Goal: Task Accomplishment & Management: Use online tool/utility

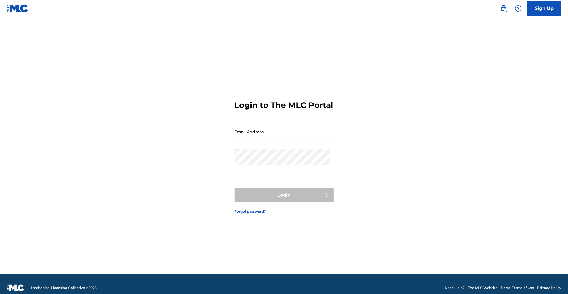
click at [295, 140] on input "Email Address" at bounding box center [283, 132] width 96 height 16
type input "[EMAIL_ADDRESS][DOMAIN_NAME]"
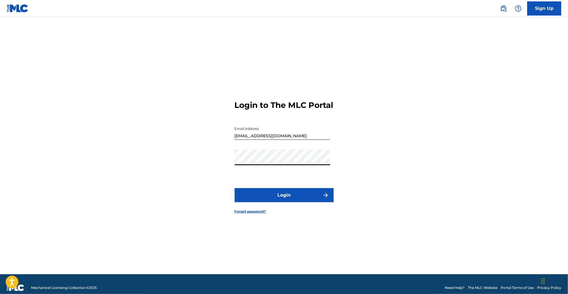
click at [295, 190] on form "Login to The MLC Portal Email Address [EMAIL_ADDRESS][DOMAIN_NAME] Password Log…" at bounding box center [284, 152] width 99 height 243
click at [295, 193] on form "Login to The MLC Portal Email Address [EMAIL_ADDRESS][DOMAIN_NAME] Password Log…" at bounding box center [284, 152] width 99 height 243
click at [295, 193] on button "Login" at bounding box center [284, 195] width 99 height 14
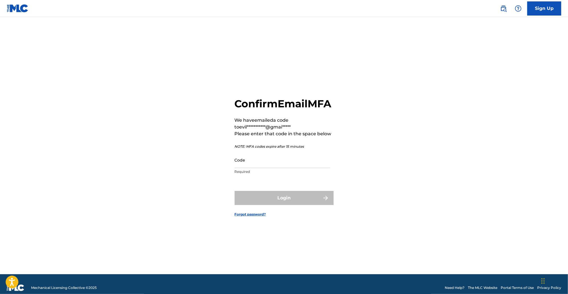
click at [261, 168] on input "Code" at bounding box center [283, 160] width 96 height 16
paste input "090888"
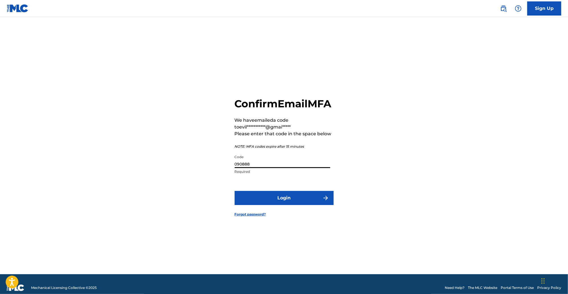
type input "090888"
click at [267, 205] on button "Login" at bounding box center [284, 198] width 99 height 14
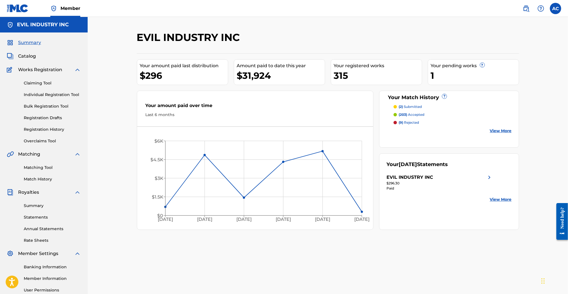
click at [44, 83] on link "Claiming Tool" at bounding box center [52, 83] width 57 height 6
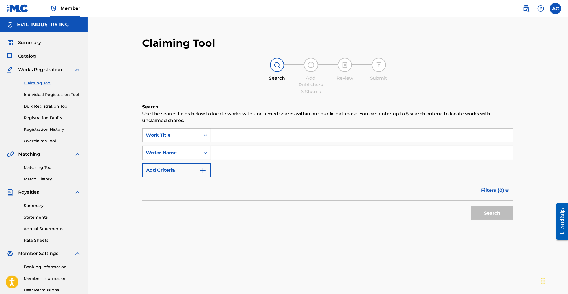
click at [243, 154] on input "Search Form" at bounding box center [362, 153] width 302 height 14
click at [471, 206] on button "Search" at bounding box center [492, 213] width 42 height 14
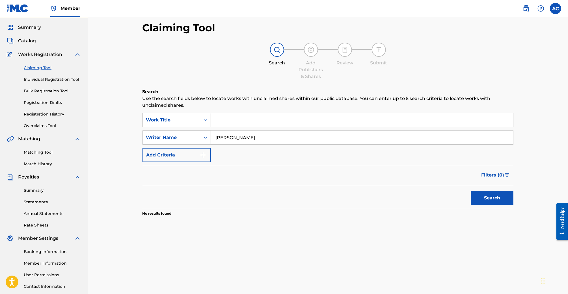
scroll to position [15, 0]
click at [226, 140] on input "[PERSON_NAME]" at bounding box center [362, 138] width 302 height 14
type input "[PERSON_NAME]"
click at [471, 191] on button "Search" at bounding box center [492, 198] width 42 height 14
click at [236, 140] on input "[PERSON_NAME]" at bounding box center [362, 138] width 302 height 14
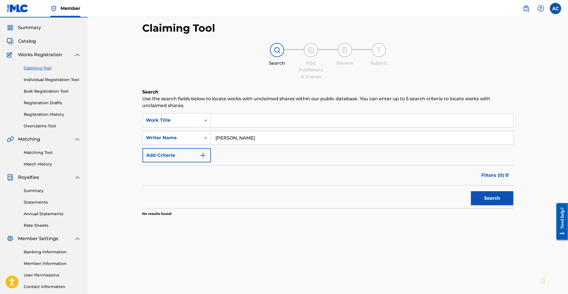
click at [236, 140] on input "[PERSON_NAME]" at bounding box center [362, 138] width 302 height 14
click at [45, 150] on link "Matching Tool" at bounding box center [52, 153] width 57 height 6
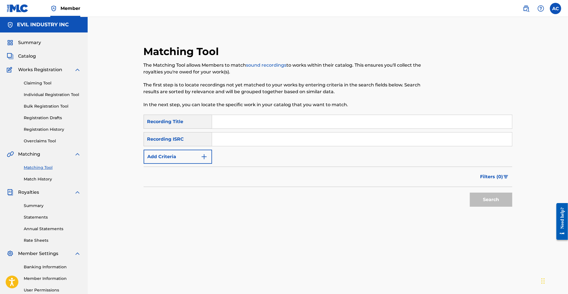
click at [160, 153] on button "Add Criteria" at bounding box center [178, 157] width 68 height 14
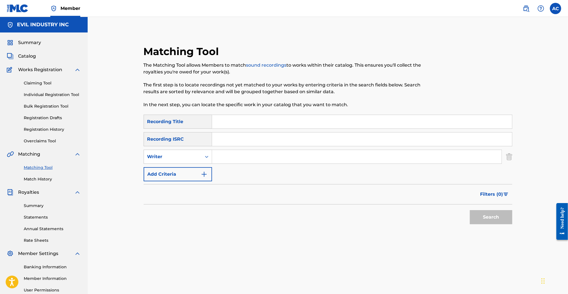
click at [233, 151] on input "Search Form" at bounding box center [356, 157] width 289 height 14
type input "[PERSON_NAME]"
click at [470, 210] on button "Search" at bounding box center [491, 217] width 42 height 14
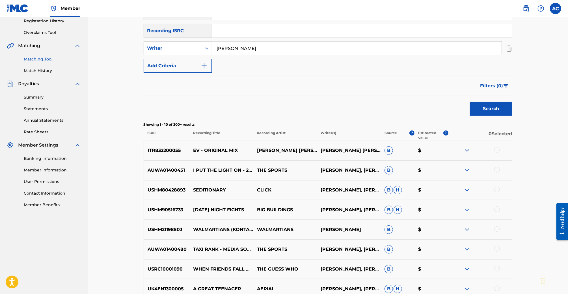
scroll to position [90, 0]
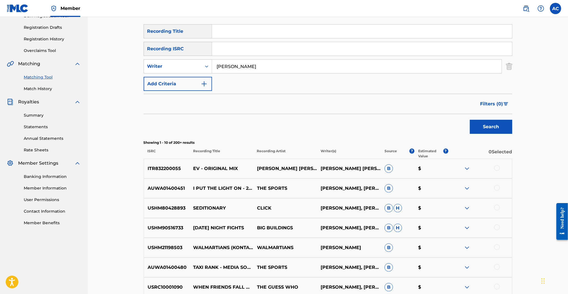
click at [201, 90] on button "Add Criteria" at bounding box center [178, 84] width 68 height 14
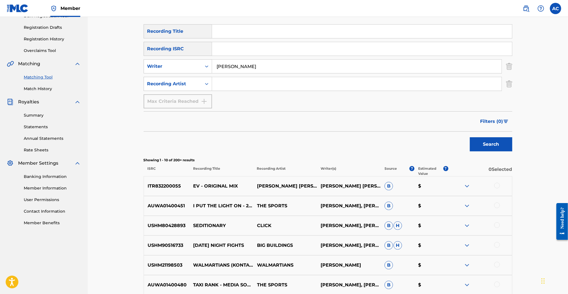
click at [236, 88] on input "Search Form" at bounding box center [356, 84] width 289 height 14
type input "Lowercoaster"
click at [470, 137] on button "Search" at bounding box center [491, 144] width 42 height 14
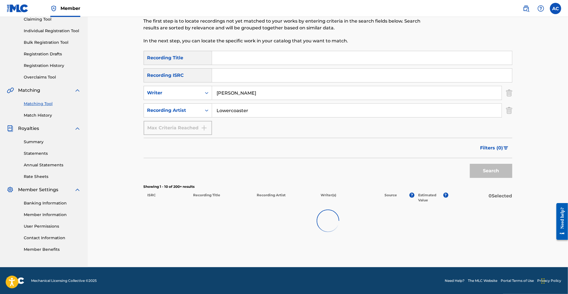
scroll to position [63, 0]
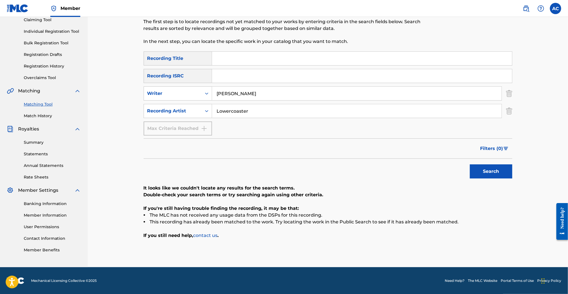
click at [227, 95] on input "[PERSON_NAME]" at bounding box center [356, 94] width 289 height 14
click at [470, 165] on button "Search" at bounding box center [491, 172] width 42 height 14
click at [224, 94] on input "[PERSON_NAME]" at bounding box center [356, 94] width 289 height 14
type input "[PERSON_NAME]"
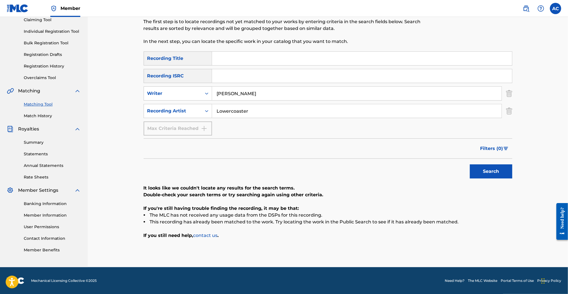
click at [470, 165] on button "Search" at bounding box center [491, 172] width 42 height 14
click at [252, 118] on input "Lowercoaster" at bounding box center [356, 111] width 289 height 14
click at [470, 165] on button "Search" at bounding box center [491, 172] width 42 height 14
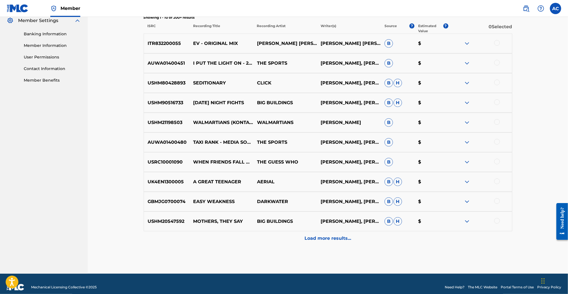
scroll to position [233, 0]
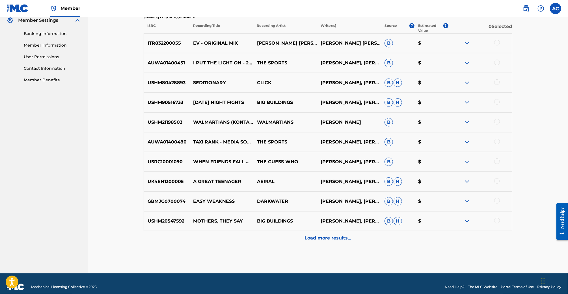
click at [328, 234] on div "Load more results..." at bounding box center [328, 238] width 369 height 14
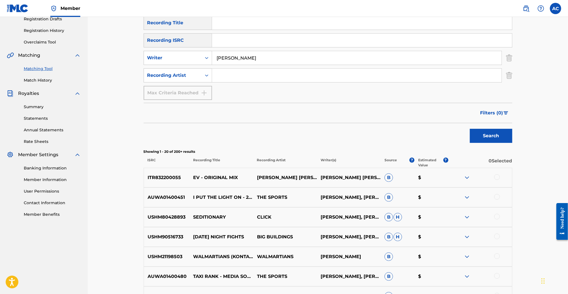
scroll to position [89, 0]
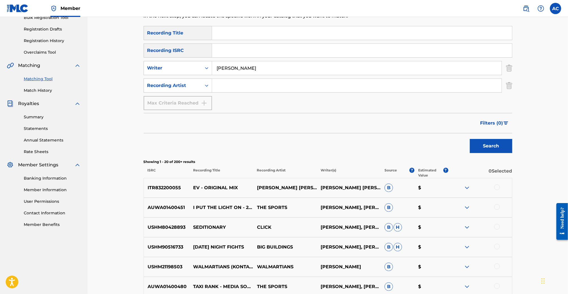
click at [237, 75] on div "SearchWithCriteria8728c171-2817-4d50-8f7f-7ad4e17e5fbf Recording Title SearchWi…" at bounding box center [328, 68] width 369 height 84
click at [240, 65] on input "[PERSON_NAME]" at bounding box center [356, 68] width 289 height 14
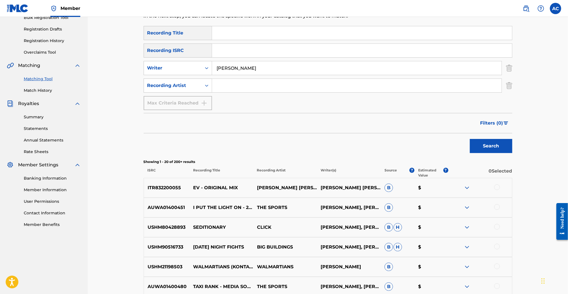
type input "[PERSON_NAME]"
click at [470, 139] on button "Search" at bounding box center [491, 146] width 42 height 14
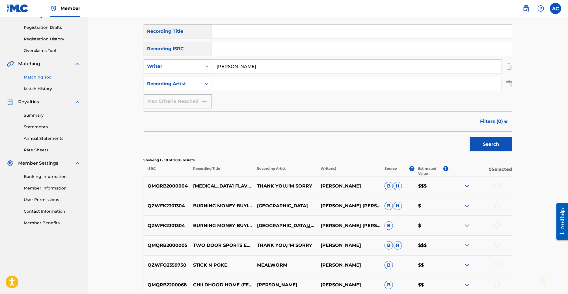
scroll to position [87, 0]
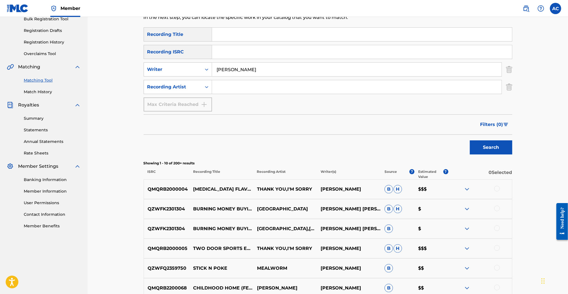
click at [494, 127] on span "Filters ( 0 )" at bounding box center [491, 124] width 23 height 7
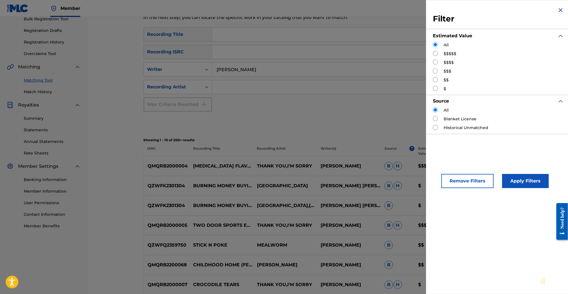
click at [449, 51] on label "$$$$$" at bounding box center [450, 54] width 13 height 6
click at [434, 53] on input "Search Form" at bounding box center [435, 53] width 5 height 5
radio input "true"
click at [508, 178] on button "Apply Filters" at bounding box center [525, 181] width 47 height 14
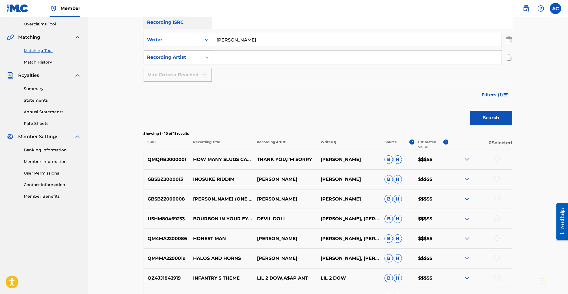
scroll to position [110, 0]
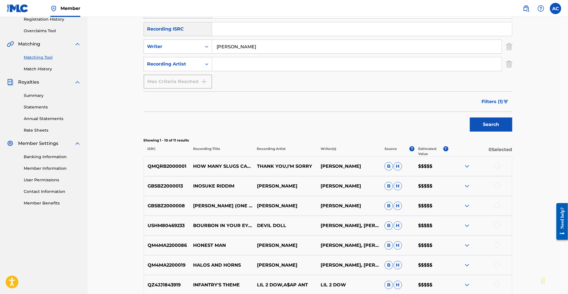
click at [230, 67] on input "Search Form" at bounding box center [356, 64] width 289 height 14
type input "Thank you, I'm Sorry"
click at [470, 118] on button "Search" at bounding box center [491, 125] width 42 height 14
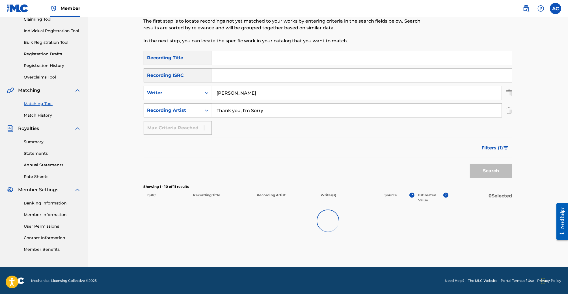
scroll to position [56, 0]
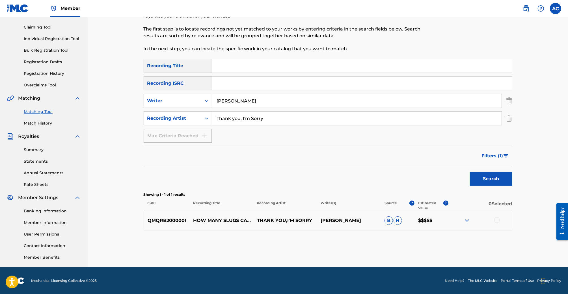
click at [505, 156] on img "Search Form" at bounding box center [505, 155] width 5 height 3
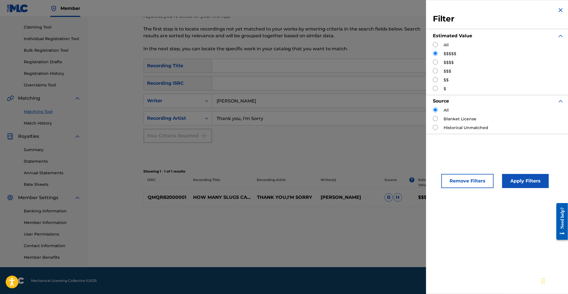
click at [445, 62] on label "$$$$" at bounding box center [449, 63] width 10 height 6
click at [436, 61] on input "Search Form" at bounding box center [435, 62] width 5 height 5
radio input "true"
click at [512, 176] on button "Apply Filters" at bounding box center [525, 181] width 47 height 14
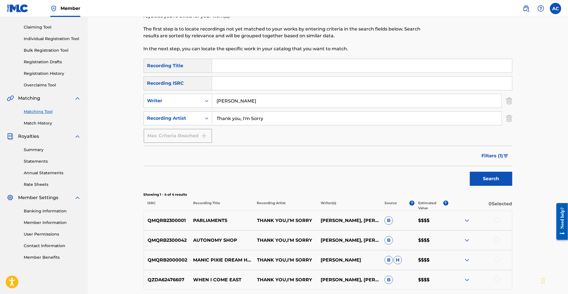
scroll to position [107, 0]
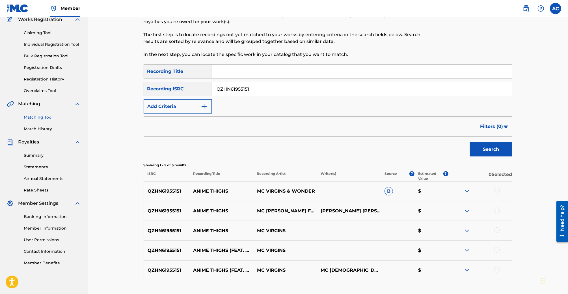
scroll to position [22, 0]
